Goal: Information Seeking & Learning: Check status

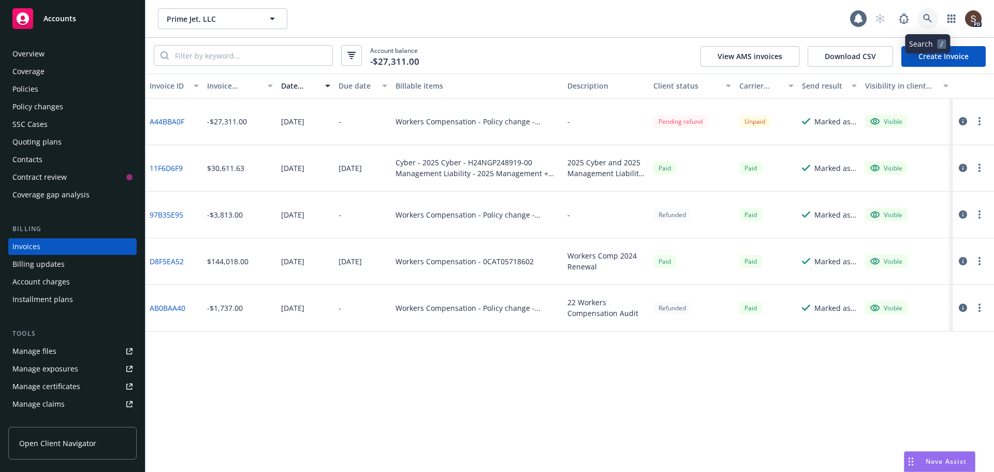
click at [923, 19] on icon at bounding box center [927, 18] width 9 height 9
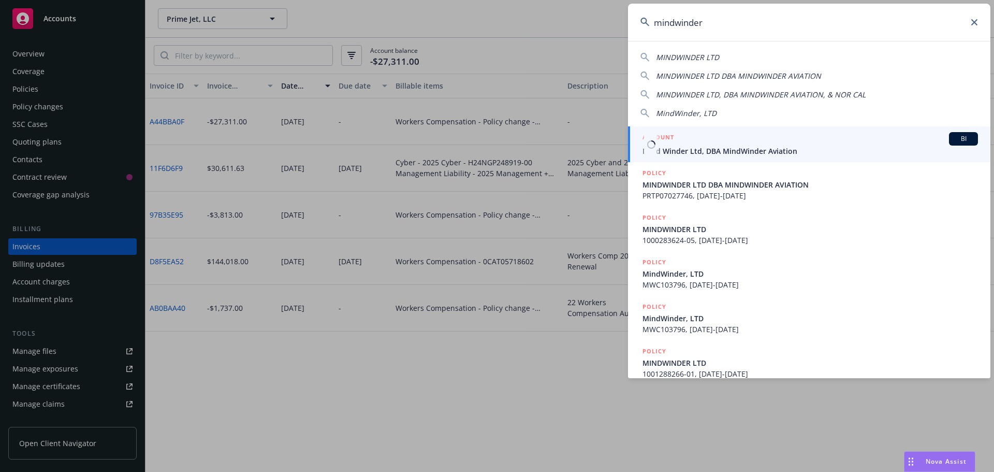
type input "mindwinder"
click at [770, 151] on span "Mind Winder Ltd, DBA MindWinder Aviation" at bounding box center [809, 150] width 335 height 11
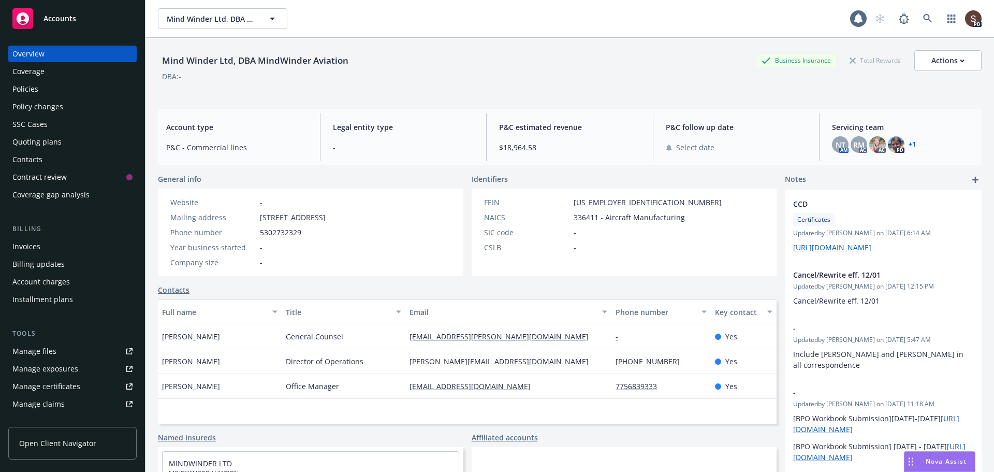
click at [37, 108] on div "Policy changes" at bounding box center [37, 106] width 51 height 17
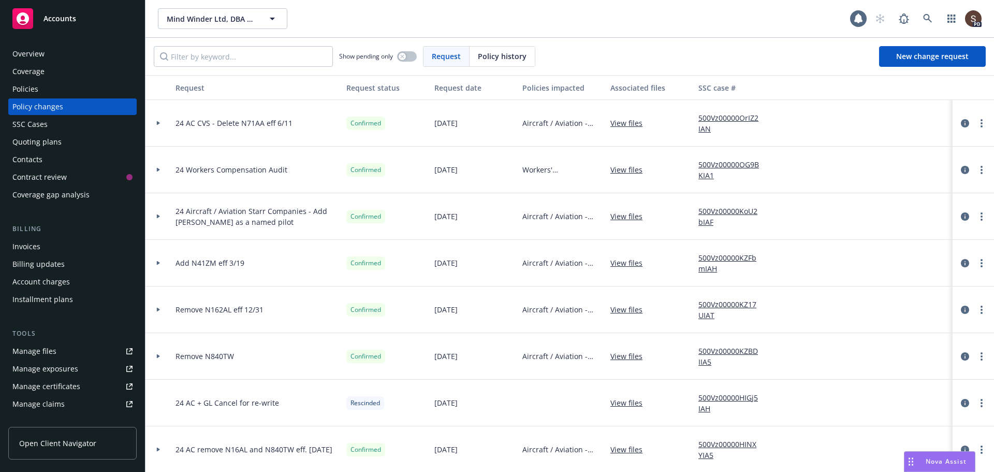
click at [450, 360] on span "[DATE]" at bounding box center [445, 355] width 23 height 11
